Goal: Find specific page/section: Find specific page/section

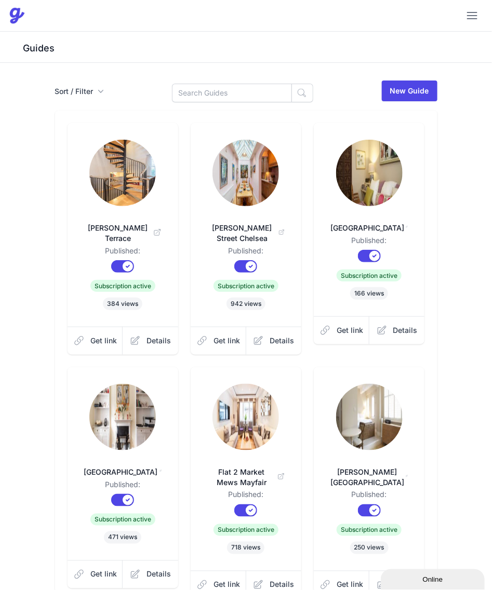
click at [228, 103] on div "Sort / Filter Sort Name Created Unsorted All Published Unpublished Archived New…" at bounding box center [246, 484] width 399 height 809
click at [226, 97] on input at bounding box center [232, 93] width 120 height 19
type input "Gra"
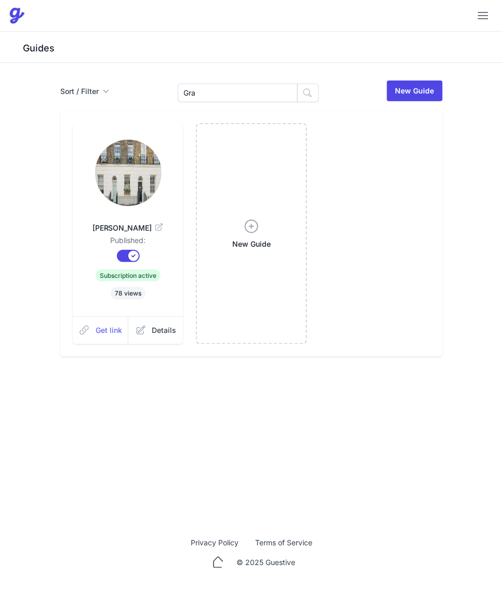
click at [92, 336] on link "Get link" at bounding box center [101, 330] width 56 height 28
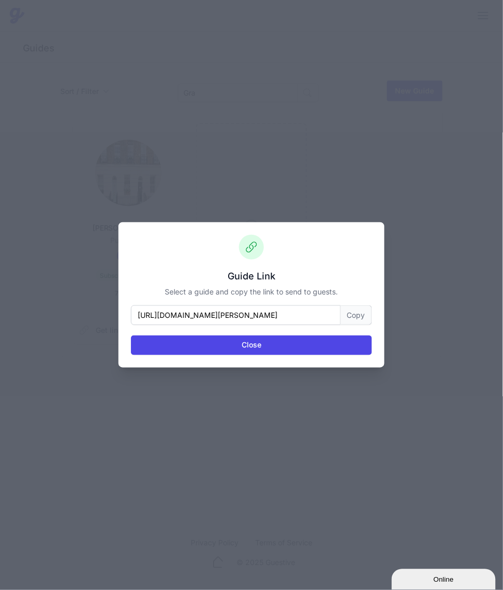
click at [353, 314] on button "Copy" at bounding box center [356, 316] width 31 height 20
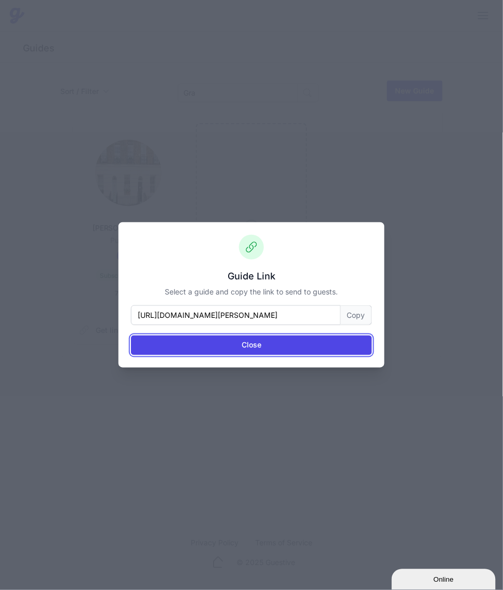
drag, startPoint x: 279, startPoint y: 345, endPoint x: 276, endPoint y: 295, distance: 49.4
click at [279, 345] on button "Close" at bounding box center [251, 346] width 241 height 20
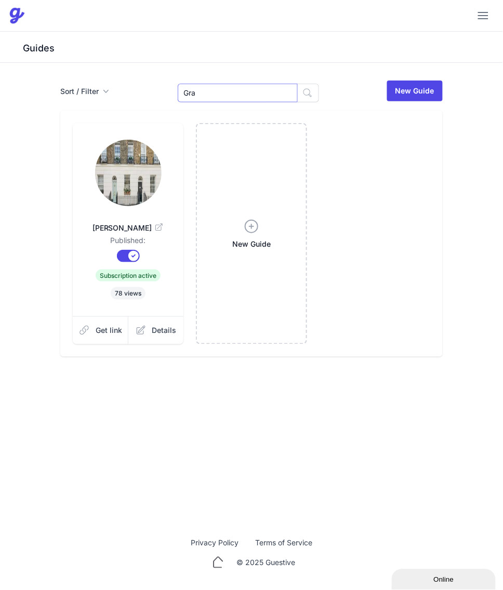
click at [224, 95] on input "Gra" at bounding box center [238, 93] width 120 height 19
click at [222, 95] on input "Gra" at bounding box center [238, 93] width 120 height 19
type input "Cath"
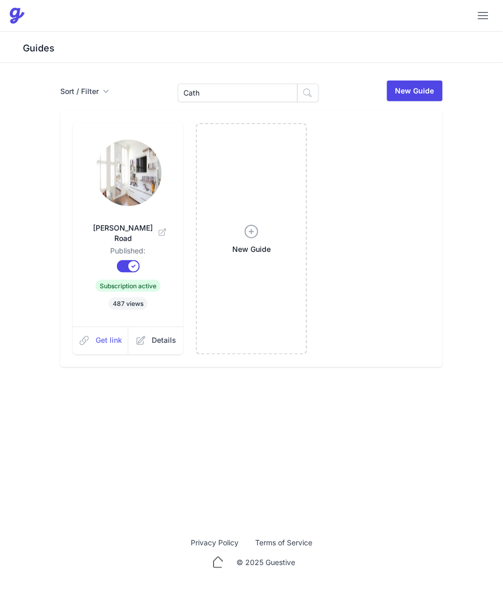
click at [101, 336] on span "Get link" at bounding box center [109, 341] width 27 height 10
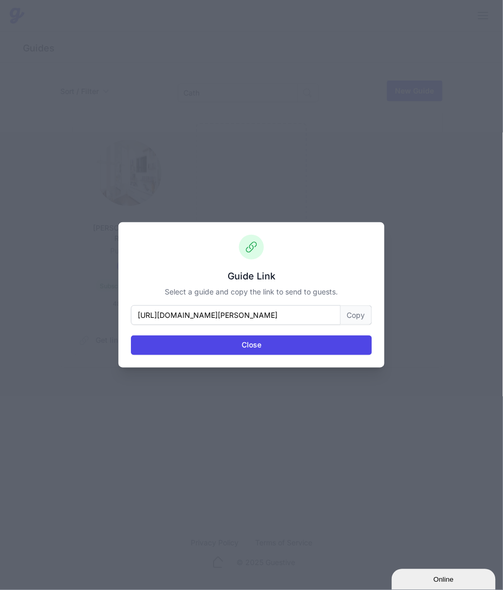
click at [365, 308] on button "Copy" at bounding box center [356, 316] width 31 height 20
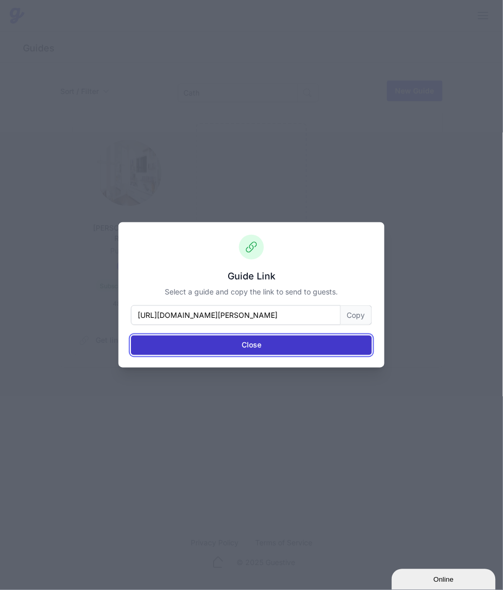
click at [219, 346] on button "Close" at bounding box center [251, 346] width 241 height 20
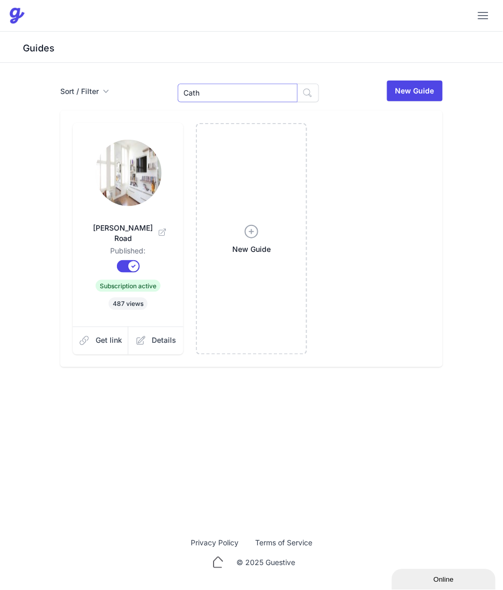
click at [203, 88] on input "Cath" at bounding box center [238, 93] width 120 height 19
type input "236"
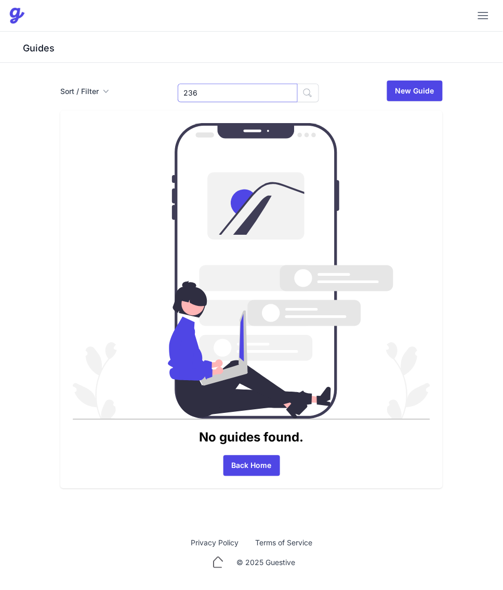
click at [204, 99] on input "236" at bounding box center [238, 93] width 120 height 19
type input "Cran"
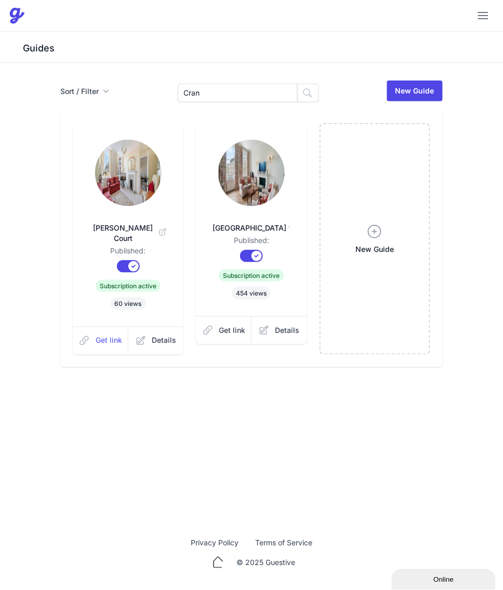
click at [107, 336] on span "Get link" at bounding box center [109, 341] width 27 height 10
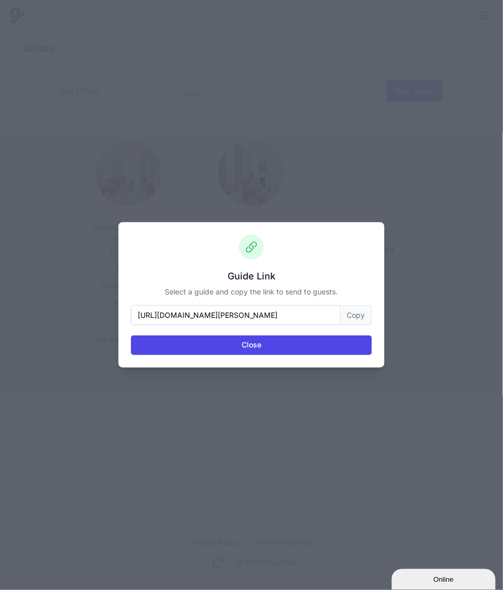
click at [353, 317] on button "Copy" at bounding box center [356, 316] width 31 height 20
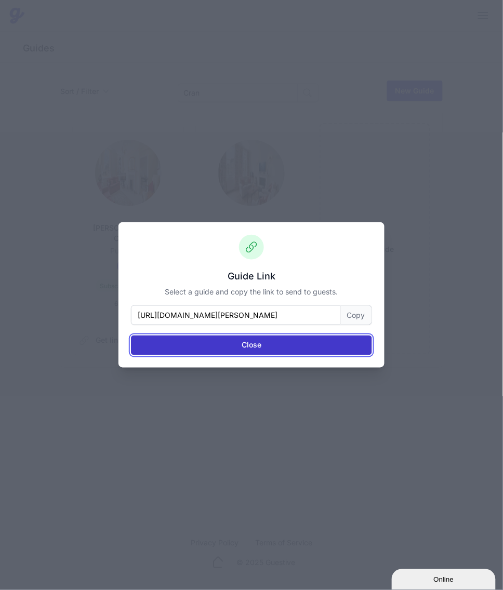
click at [209, 347] on button "Close" at bounding box center [251, 346] width 241 height 20
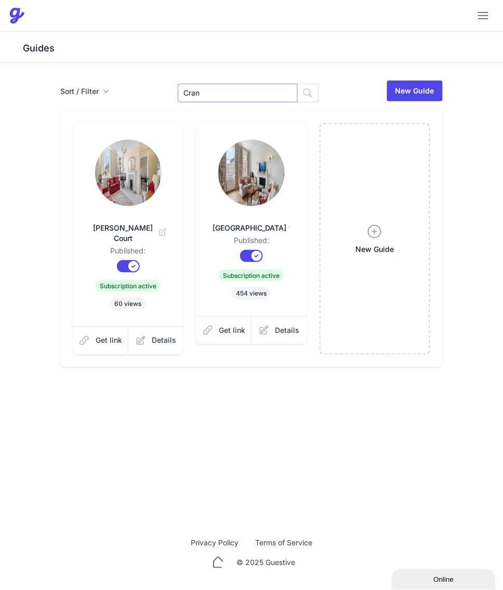
click at [211, 94] on input "Cran" at bounding box center [238, 93] width 120 height 19
type input "Dover"
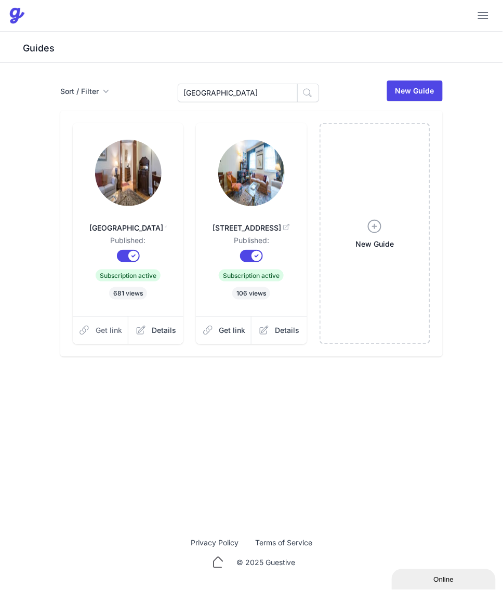
click at [97, 332] on span "Get link" at bounding box center [109, 330] width 27 height 10
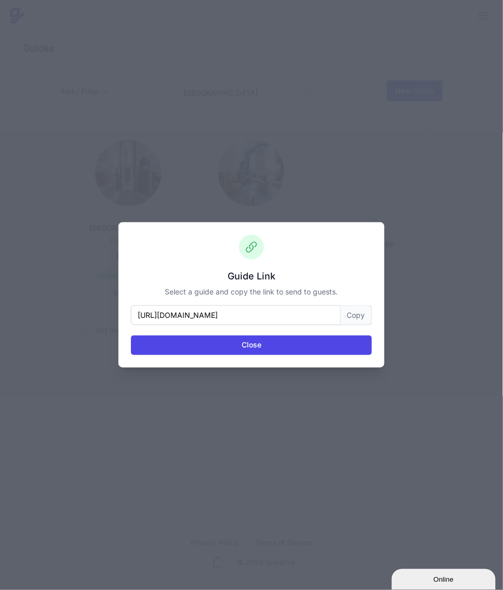
click at [351, 313] on button "Copy" at bounding box center [356, 316] width 31 height 20
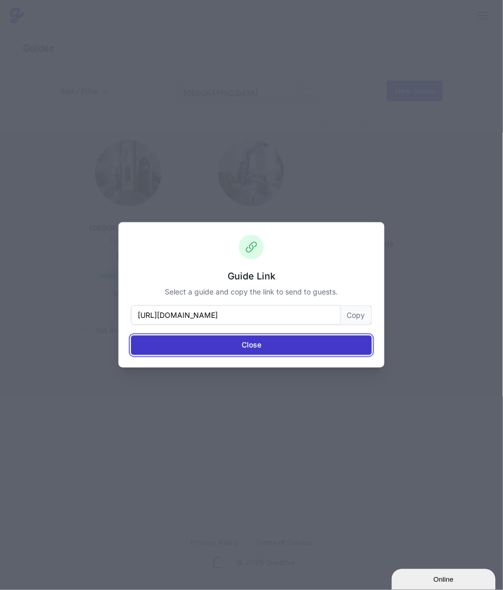
drag, startPoint x: 267, startPoint y: 343, endPoint x: 267, endPoint y: 229, distance: 114.3
click at [266, 343] on button "Close" at bounding box center [251, 346] width 241 height 20
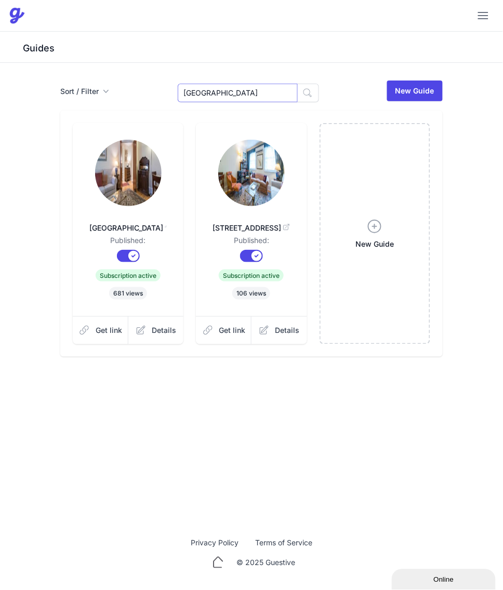
click at [223, 84] on input "Dover" at bounding box center [238, 93] width 120 height 19
type input "Flat 1]#"
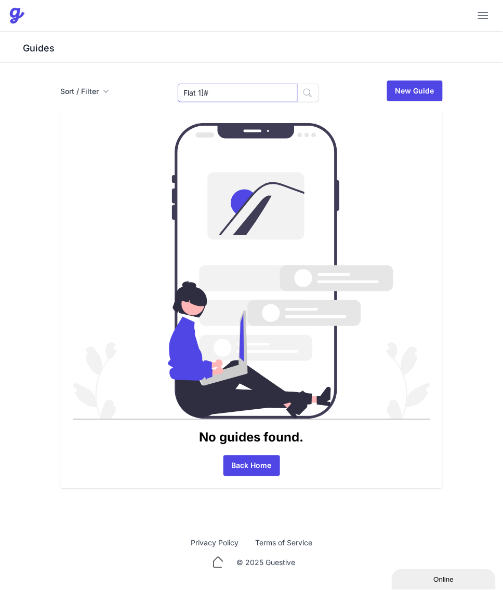
click at [227, 100] on input "Flat 1]#" at bounding box center [238, 93] width 120 height 19
type input "Flat 1"
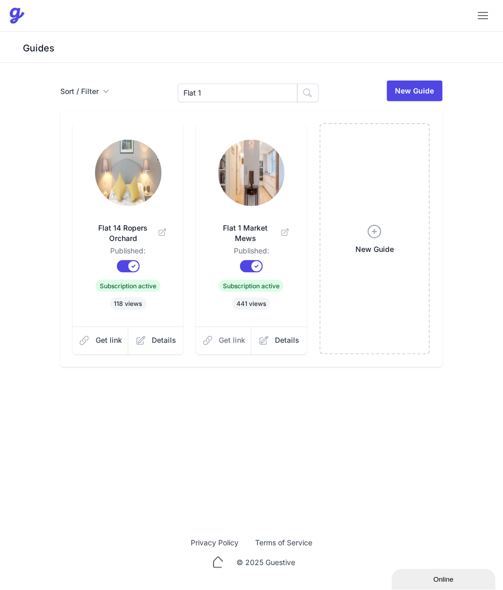
click at [221, 336] on span "Get link" at bounding box center [232, 341] width 27 height 10
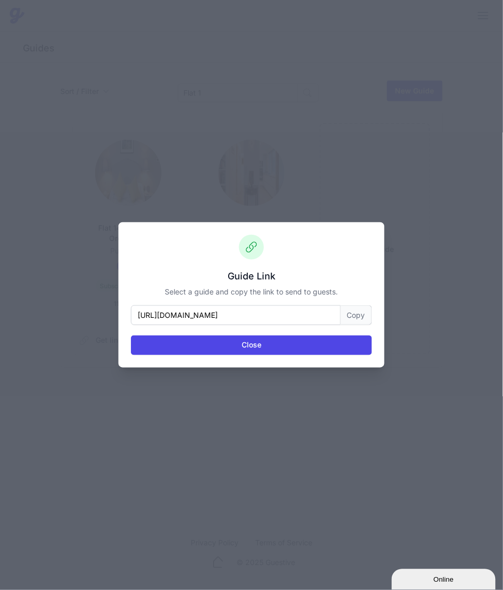
click at [353, 311] on button "Copy" at bounding box center [356, 316] width 31 height 20
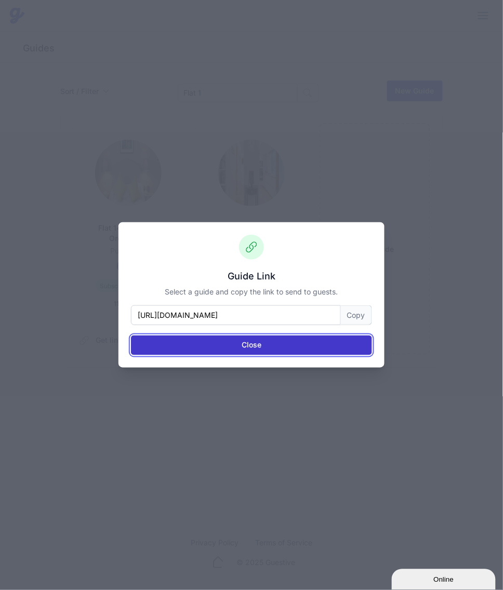
click at [229, 354] on button "Close" at bounding box center [251, 346] width 241 height 20
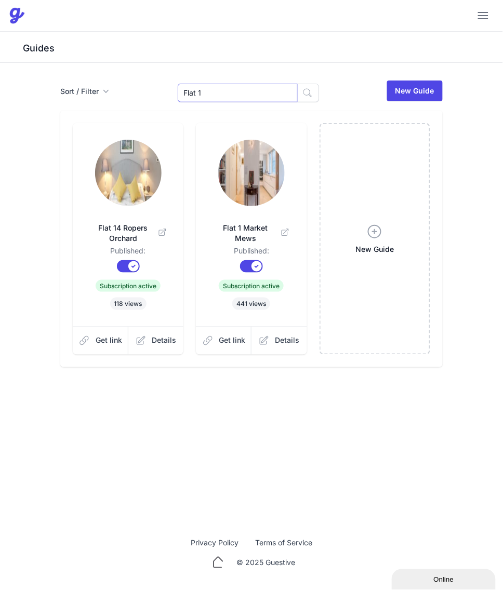
click at [237, 99] on input "Flat 1" at bounding box center [238, 93] width 120 height 19
click at [235, 100] on input "Flat 1" at bounding box center [238, 93] width 120 height 19
click at [235, 95] on input "Flat 1" at bounding box center [238, 93] width 120 height 19
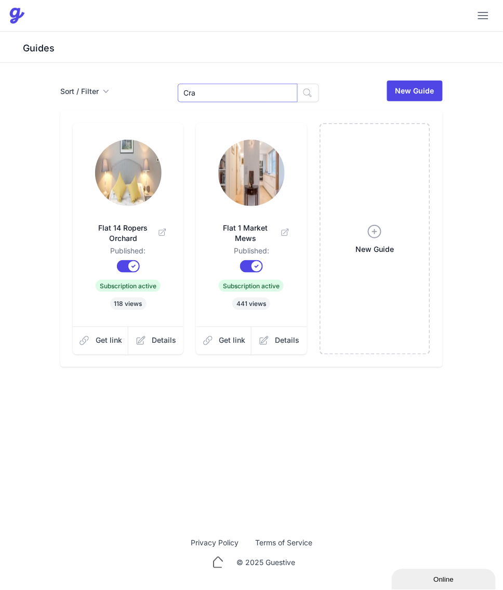
type input "Cra"
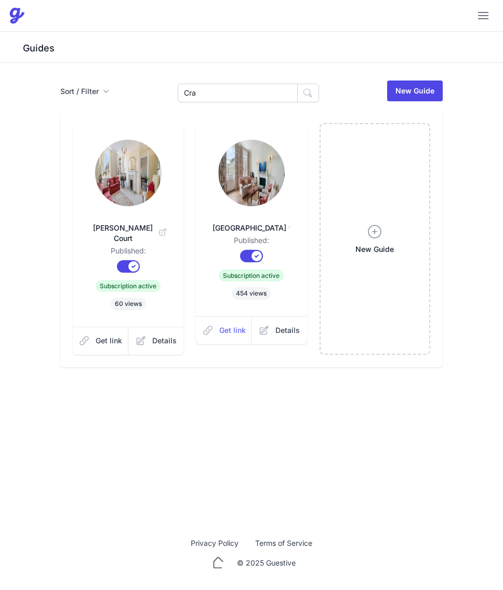
click at [204, 334] on icon at bounding box center [208, 330] width 8 height 8
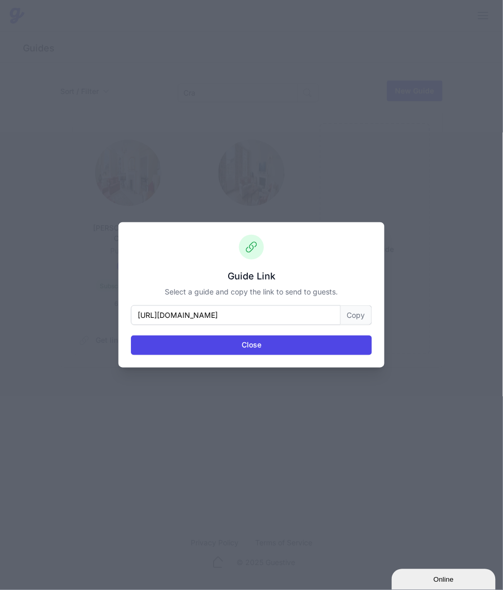
click at [360, 320] on button "Copy" at bounding box center [356, 316] width 31 height 20
